Goal: Task Accomplishment & Management: Manage account settings

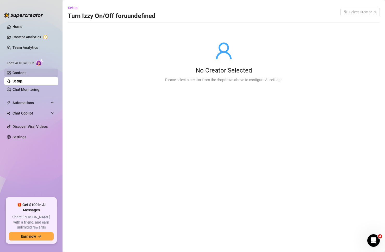
click at [25, 75] on link "Content" at bounding box center [19, 73] width 13 height 4
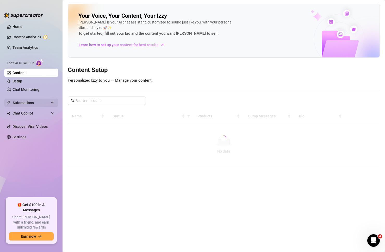
click at [30, 99] on span "Automations" at bounding box center [31, 103] width 37 height 8
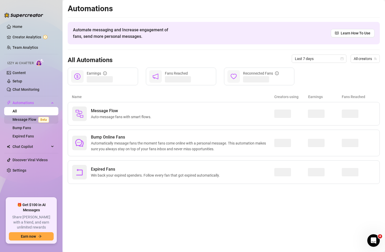
click at [33, 118] on link "Message Flow Beta" at bounding box center [32, 119] width 39 height 4
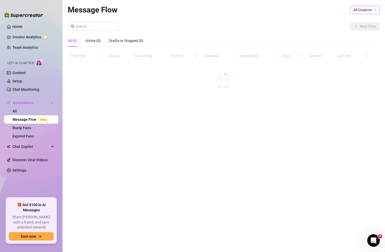
click at [361, 11] on span "All Creators" at bounding box center [364, 10] width 23 height 8
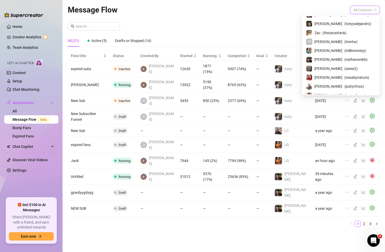
scroll to position [152, 0]
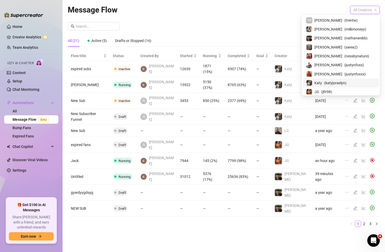
click at [330, 80] on span "( katyjoraelyn )" at bounding box center [335, 83] width 22 height 6
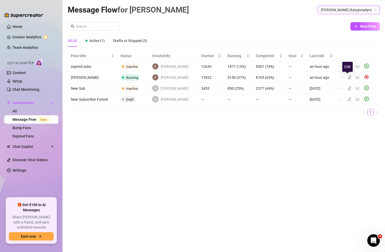
click at [348, 76] on icon "edit" at bounding box center [350, 77] width 4 height 4
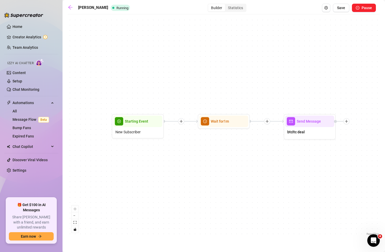
click at [353, 90] on div "Send Message btcltc deal Wait for 1m Starting Event New Subscriber" at bounding box center [224, 126] width 312 height 219
click at [300, 136] on div "btcltc deal" at bounding box center [309, 132] width 49 height 11
type textarea "Hey, if you want to see my secret nudes!!! Send Crypto here:: (getting acquaint…"
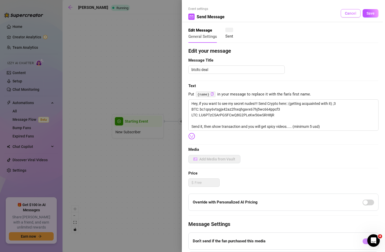
click at [348, 15] on span "Cancel" at bounding box center [350, 13] width 11 height 4
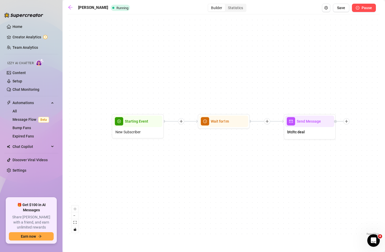
click at [362, 7] on span "Pause" at bounding box center [367, 8] width 10 height 4
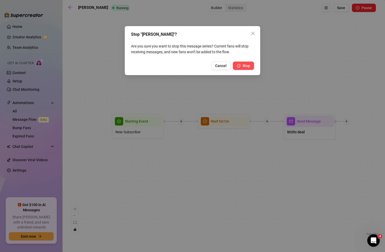
click at [240, 65] on icon "pause-circle" at bounding box center [239, 66] width 4 height 4
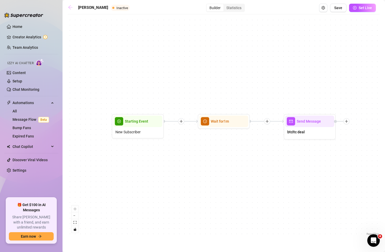
click at [69, 7] on icon "arrow-left" at bounding box center [70, 7] width 4 height 4
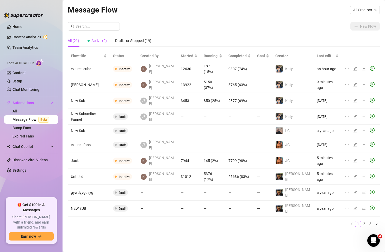
click at [99, 39] on span "Active (2)" at bounding box center [98, 41] width 15 height 4
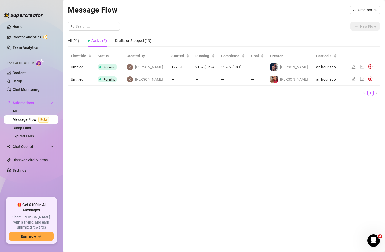
click at [352, 67] on icon "edit" at bounding box center [354, 67] width 4 height 4
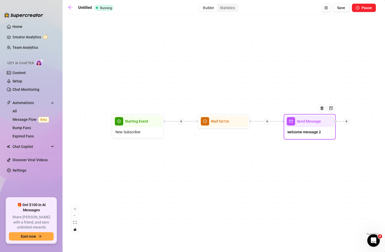
click at [305, 134] on span "welcome message 2" at bounding box center [304, 132] width 34 height 6
type textarea "Hey, if you want to see my secret nudes!!! Send Crypto here:: (getting acquaint…"
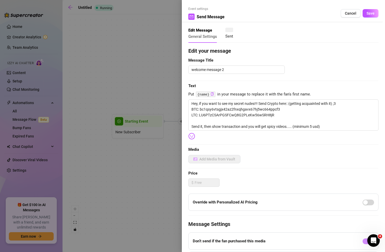
click at [148, 40] on div at bounding box center [192, 126] width 385 height 252
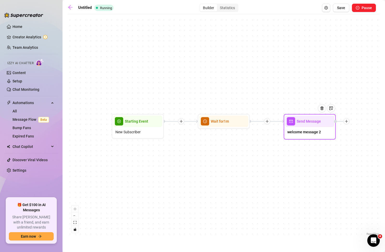
click at [312, 129] on span "welcome message 2" at bounding box center [304, 132] width 34 height 6
type textarea "Hey, if you want to see my secret nudes!!! Send Crypto here:: (getting acquaint…"
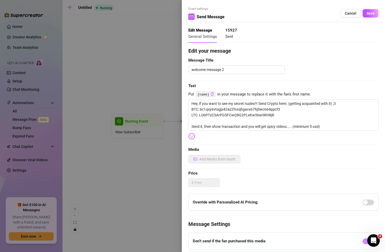
click at [134, 71] on div at bounding box center [192, 126] width 385 height 252
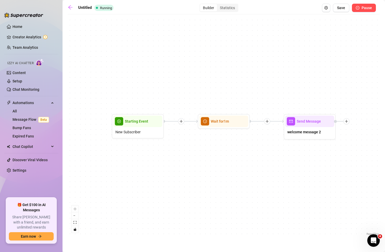
click at [365, 9] on span "Pause" at bounding box center [367, 8] width 10 height 4
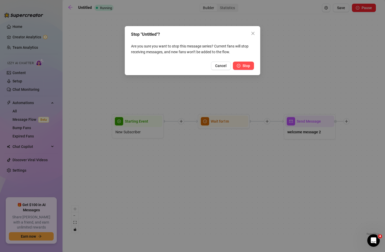
click at [237, 66] on icon "pause-circle" at bounding box center [239, 66] width 4 height 4
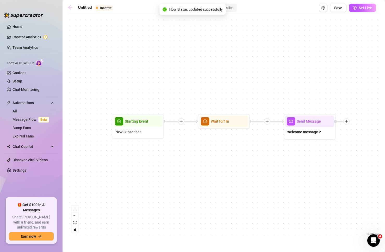
click at [74, 9] on link at bounding box center [72, 8] width 8 height 6
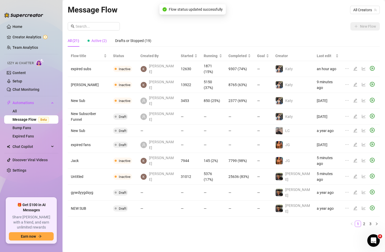
click at [101, 39] on span "Active (2)" at bounding box center [98, 41] width 15 height 4
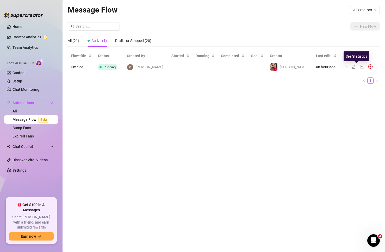
click at [360, 65] on icon "line-chart" at bounding box center [362, 67] width 4 height 4
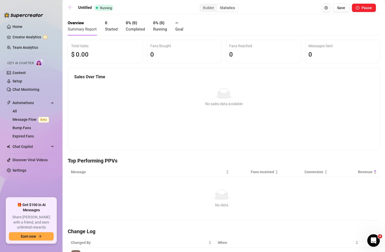
click at [69, 8] on icon "arrow-left" at bounding box center [70, 7] width 4 height 4
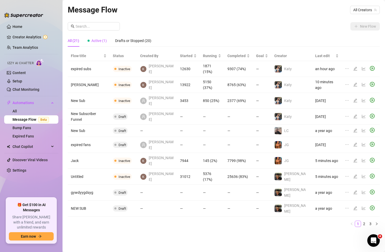
click at [100, 39] on span "Active (1)" at bounding box center [98, 41] width 15 height 4
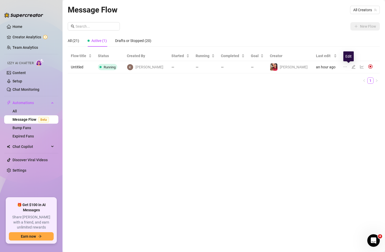
click at [352, 65] on icon "edit" at bounding box center [354, 67] width 4 height 4
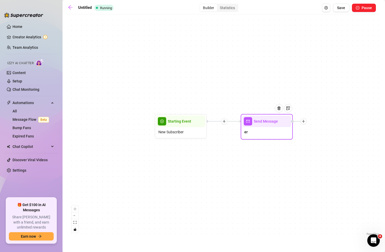
click at [263, 135] on div "er" at bounding box center [266, 132] width 49 height 11
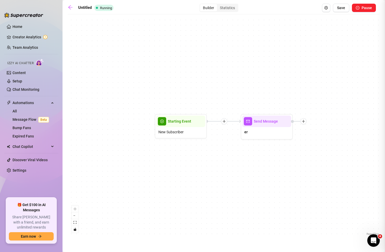
type textarea "Hey, if you want to see my secret nudes!!! Send Crypto here:: (getting acquaint…"
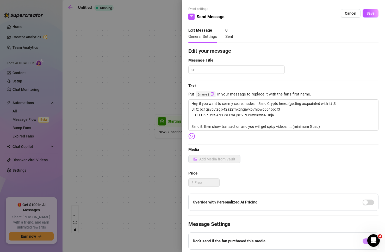
click at [149, 72] on div at bounding box center [192, 126] width 385 height 252
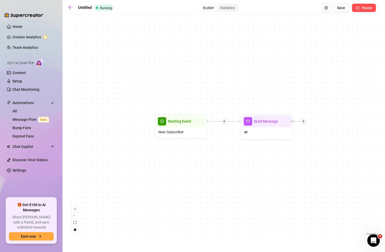
click at [362, 6] on span "Pause" at bounding box center [367, 8] width 10 height 4
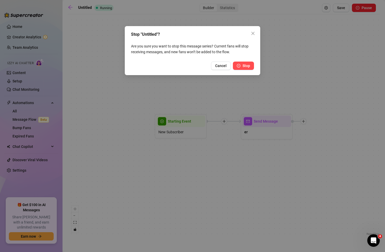
click at [241, 66] on button "Stop" at bounding box center [243, 66] width 21 height 8
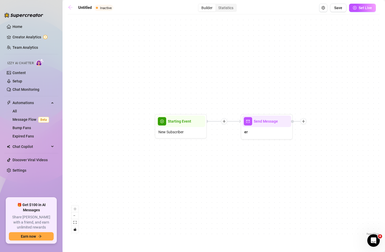
click at [70, 9] on icon "arrow-left" at bounding box center [70, 7] width 5 height 5
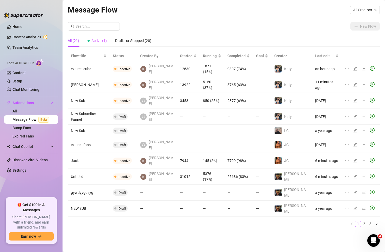
click at [100, 45] on div "Active (1)" at bounding box center [97, 41] width 19 height 12
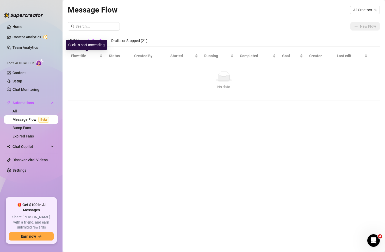
click at [73, 42] on div "Click to sort ascending" at bounding box center [86, 45] width 41 height 10
click at [73, 40] on div "All (21)" at bounding box center [73, 41] width 11 height 6
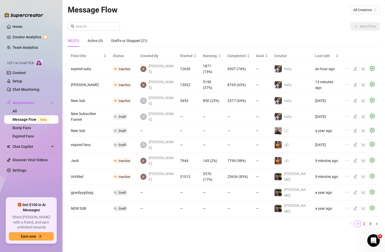
click at [274, 41] on div "All (21) Active (0) Drafts or Stopped (21)" at bounding box center [224, 41] width 312 height 12
click at [25, 129] on link "Bump Fans" at bounding box center [22, 128] width 19 height 4
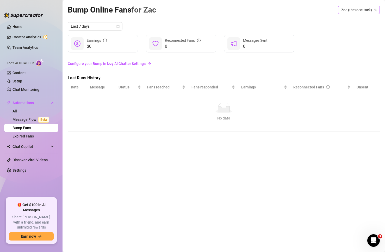
click at [345, 10] on span "Zac (thezacattack)" at bounding box center [358, 10] width 35 height 8
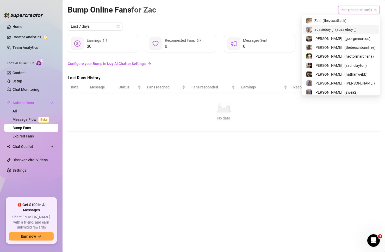
click at [220, 16] on div "Bump Online Fans for Zac Zac (thezacattack)" at bounding box center [224, 10] width 312 height 12
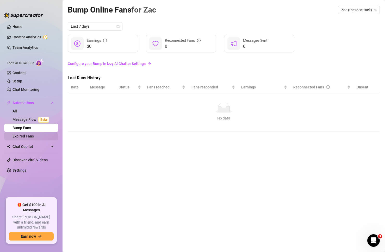
click at [23, 135] on link "Expired Fans" at bounding box center [23, 136] width 21 height 4
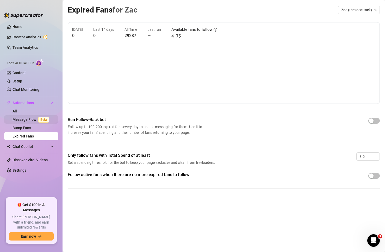
click at [23, 117] on link "Message Flow Beta" at bounding box center [32, 119] width 39 height 4
